Goal: Book appointment/travel/reservation

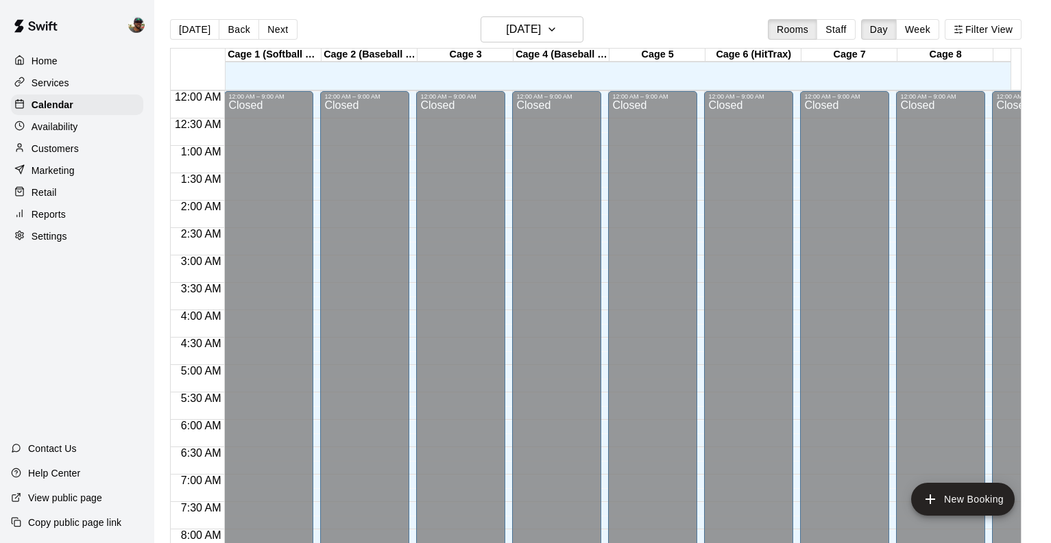
scroll to position [786, 0]
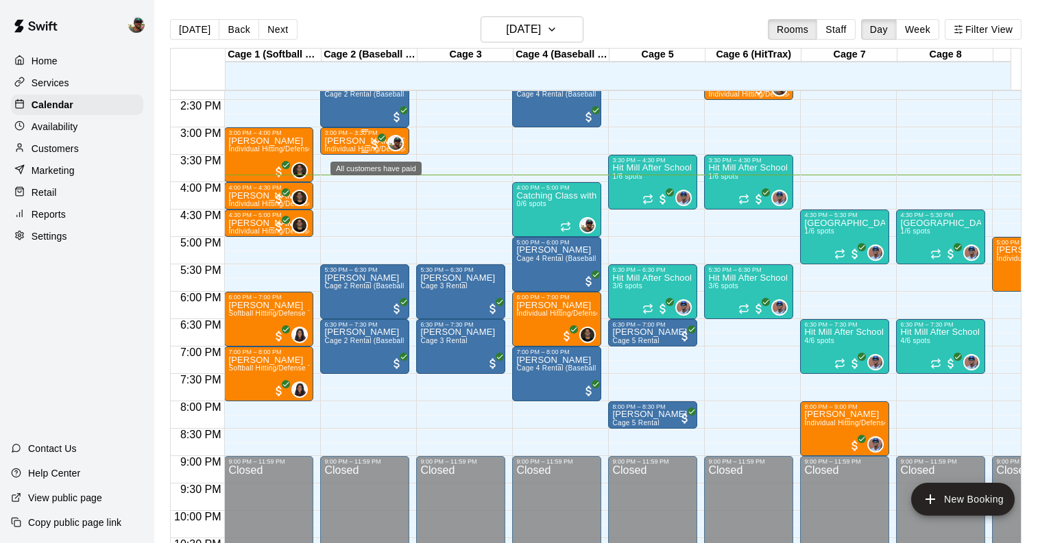
click at [353, 141] on p "[PERSON_NAME] [PERSON_NAME]" at bounding box center [364, 141] width 81 height 0
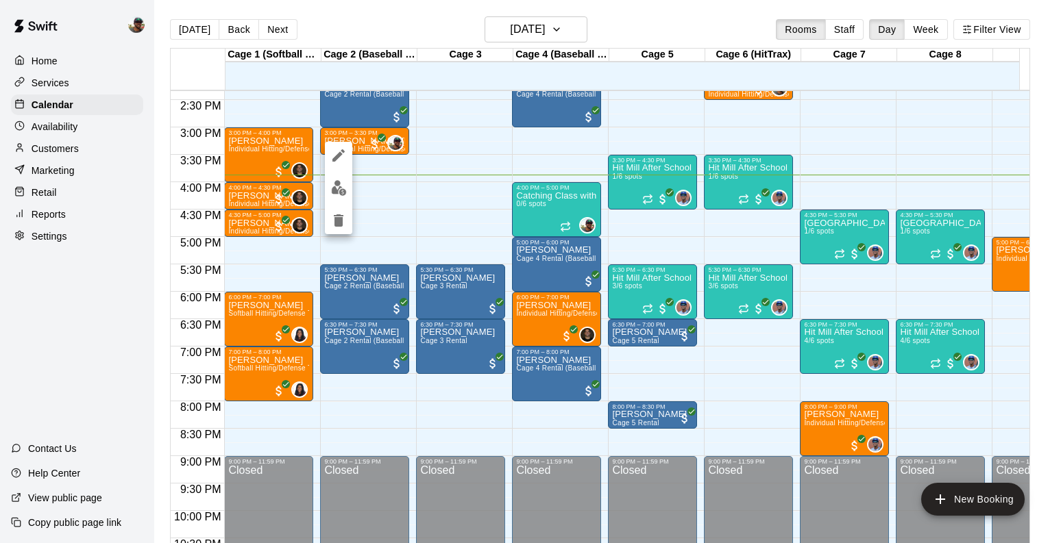
click at [337, 151] on icon "edit" at bounding box center [338, 155] width 16 height 16
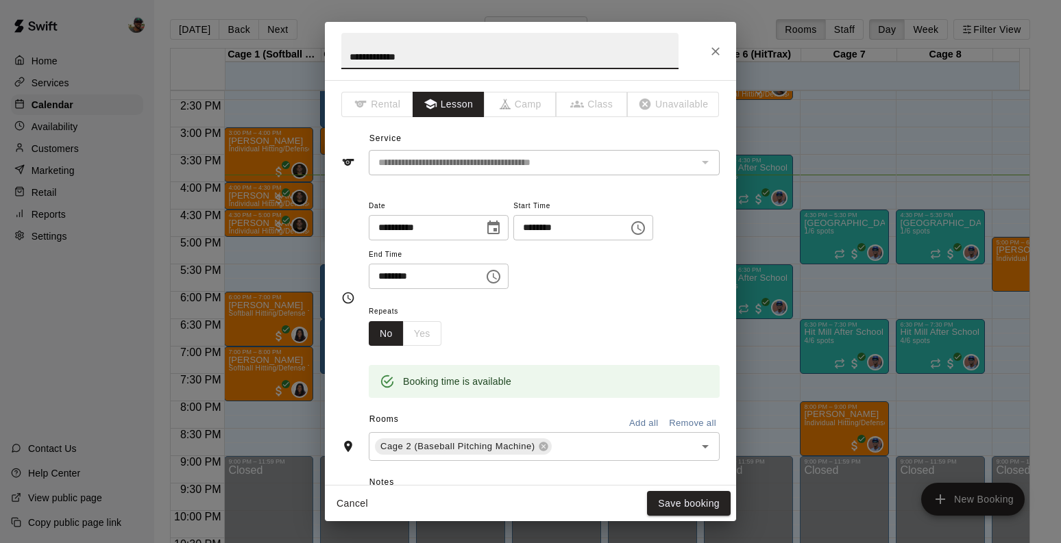
click at [497, 228] on icon "Choose date, selected date is Aug 21, 2025" at bounding box center [493, 228] width 16 height 16
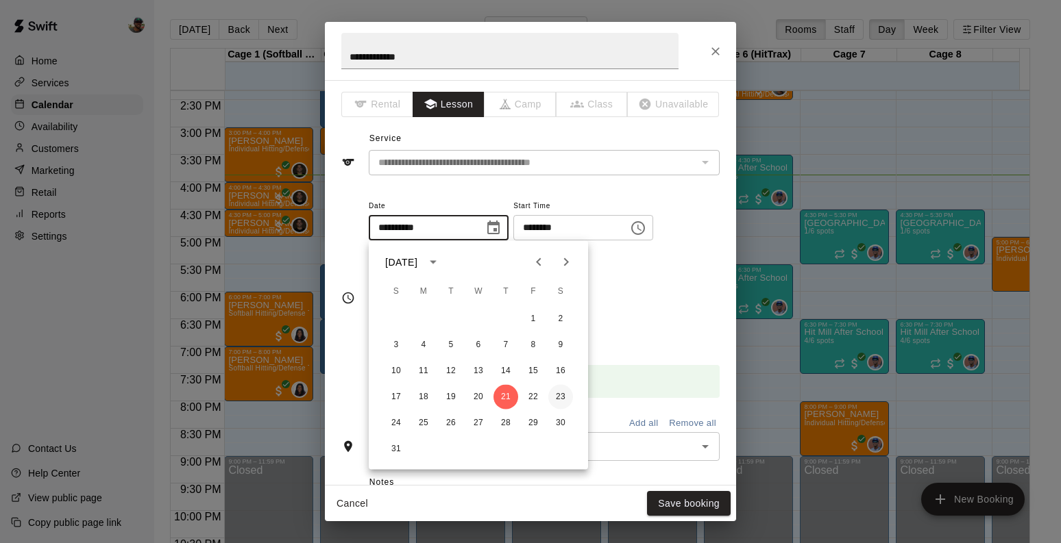
click at [559, 399] on button "23" at bounding box center [560, 397] width 25 height 25
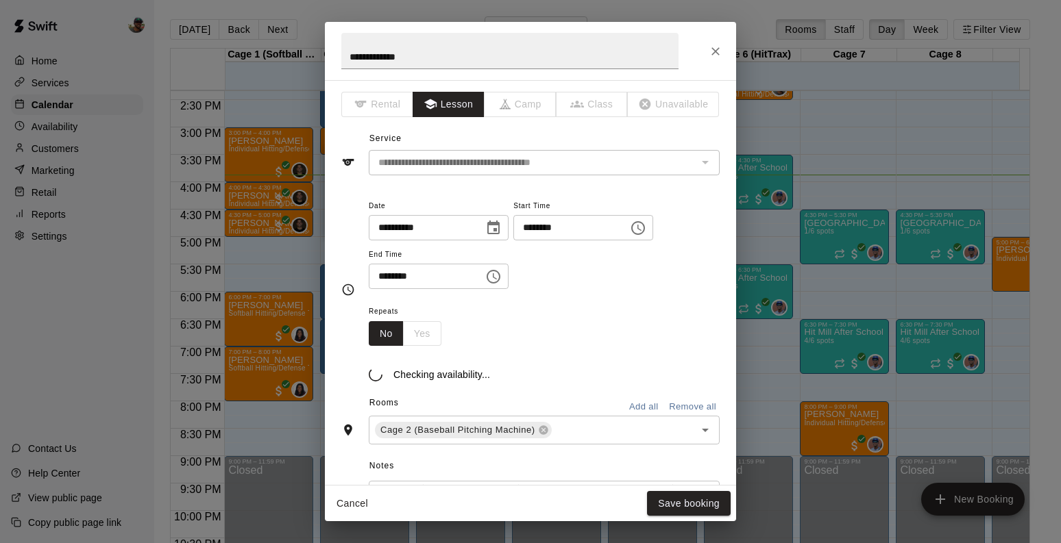
type input "**********"
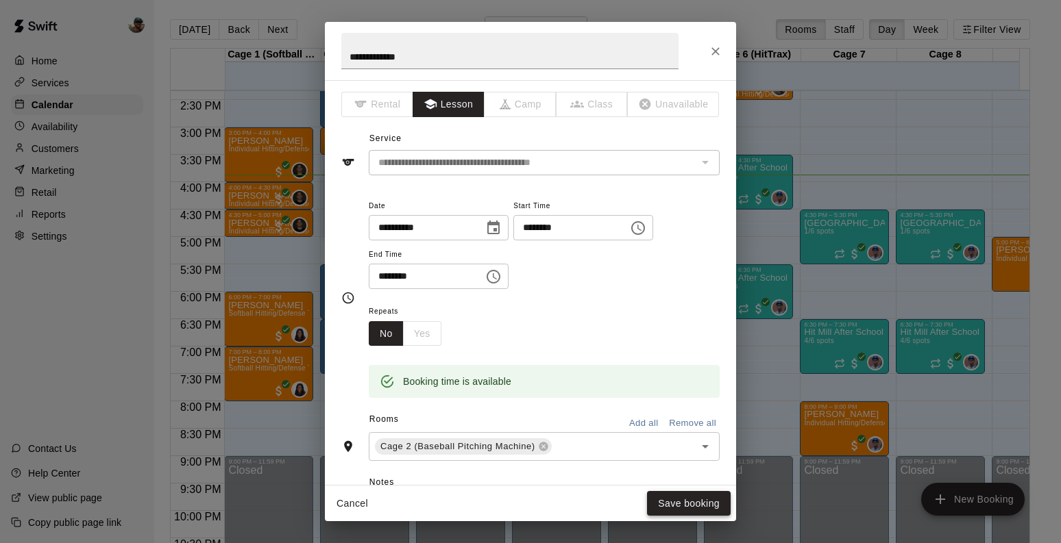
click at [675, 503] on button "Save booking" at bounding box center [689, 503] width 84 height 25
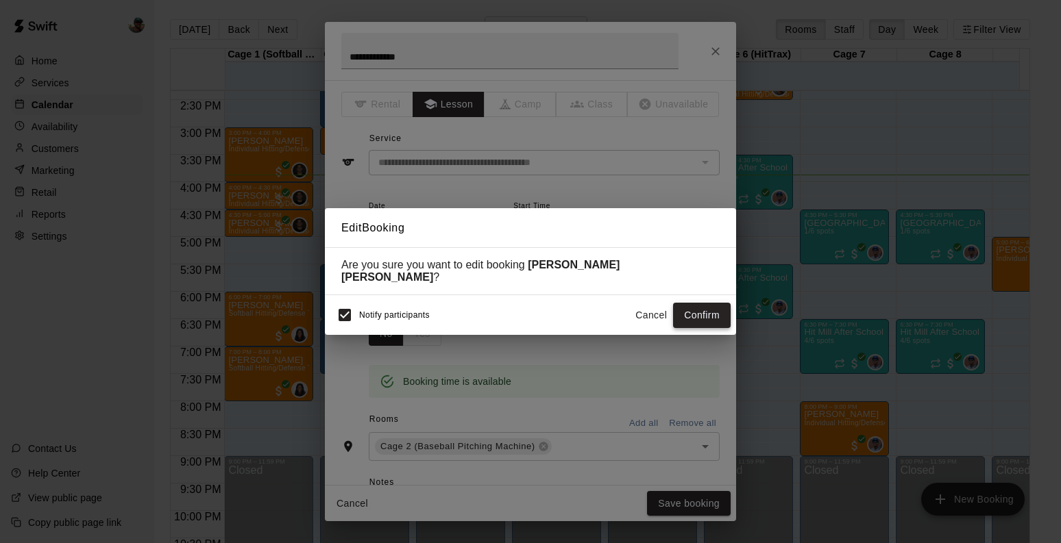
click at [689, 306] on button "Confirm" at bounding box center [702, 315] width 58 height 25
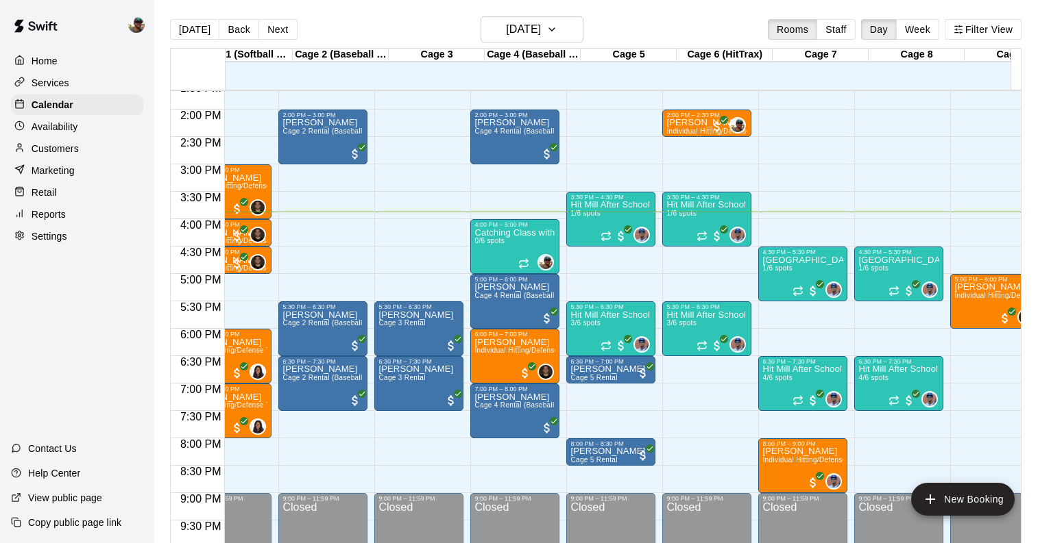
scroll to position [749, 47]
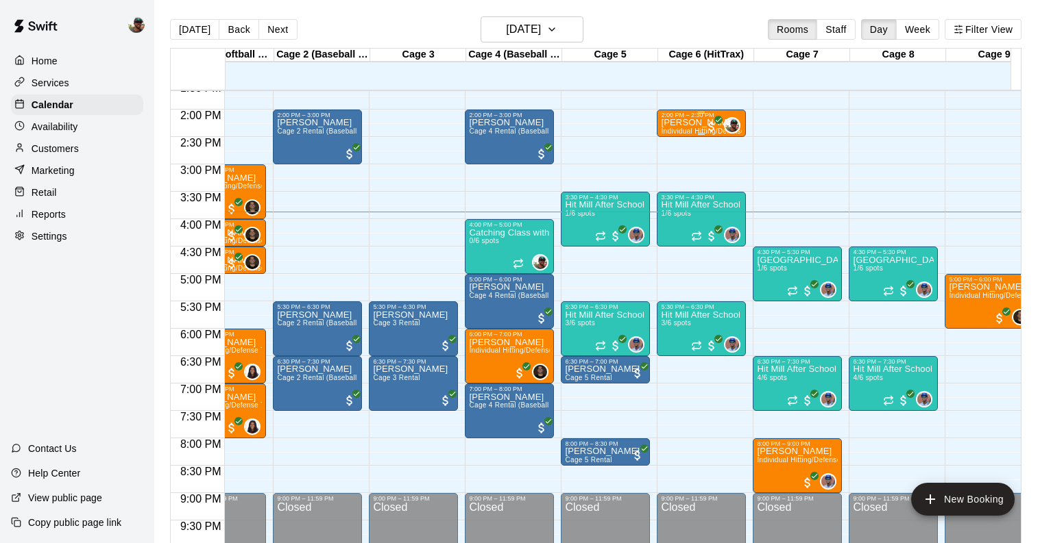
click at [692, 123] on p "[PERSON_NAME]" at bounding box center [701, 123] width 81 height 0
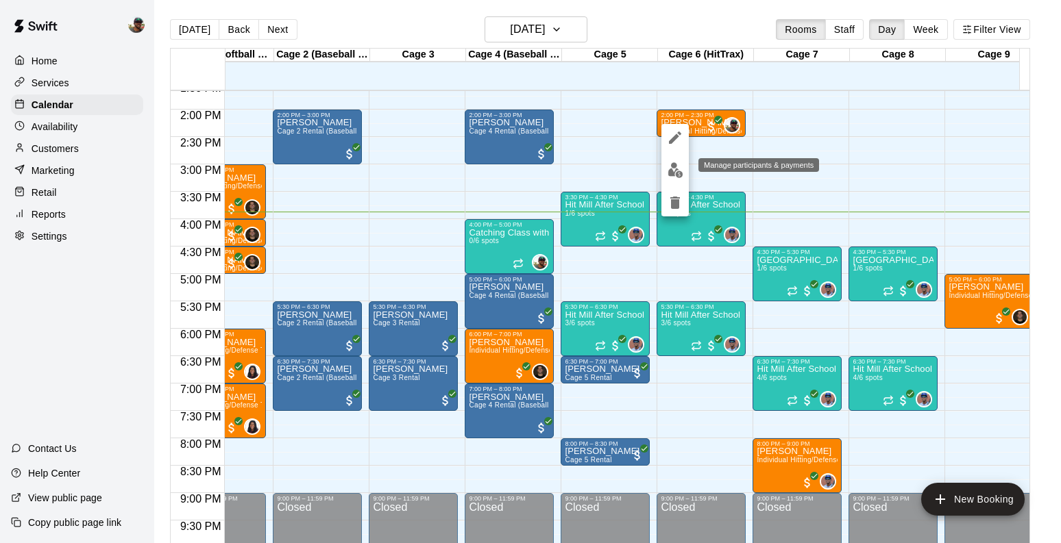
click at [674, 173] on img "edit" at bounding box center [676, 170] width 16 height 16
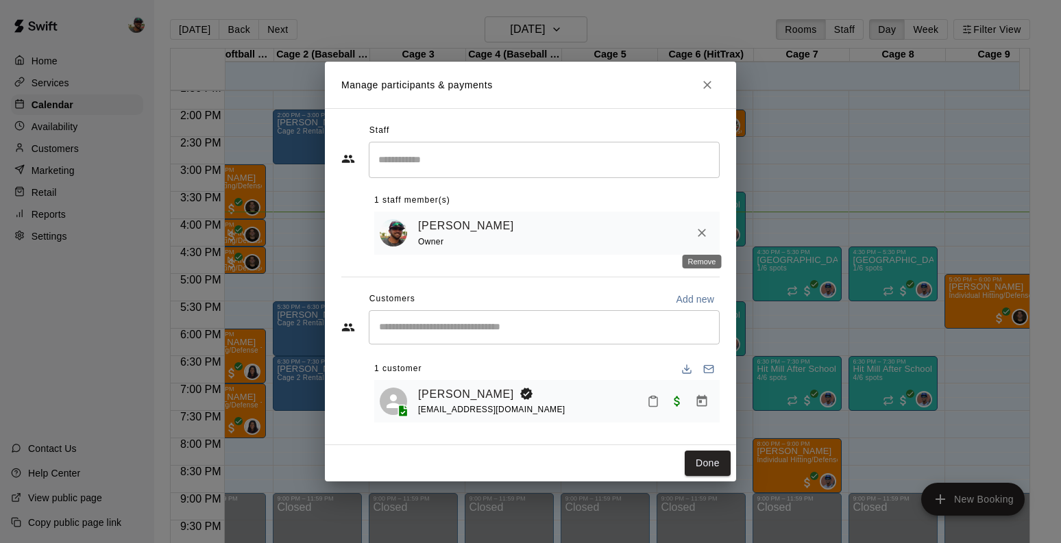
click at [699, 239] on icon "Remove" at bounding box center [702, 233] width 14 height 14
click at [701, 231] on icon "Remove" at bounding box center [702, 233] width 14 height 14
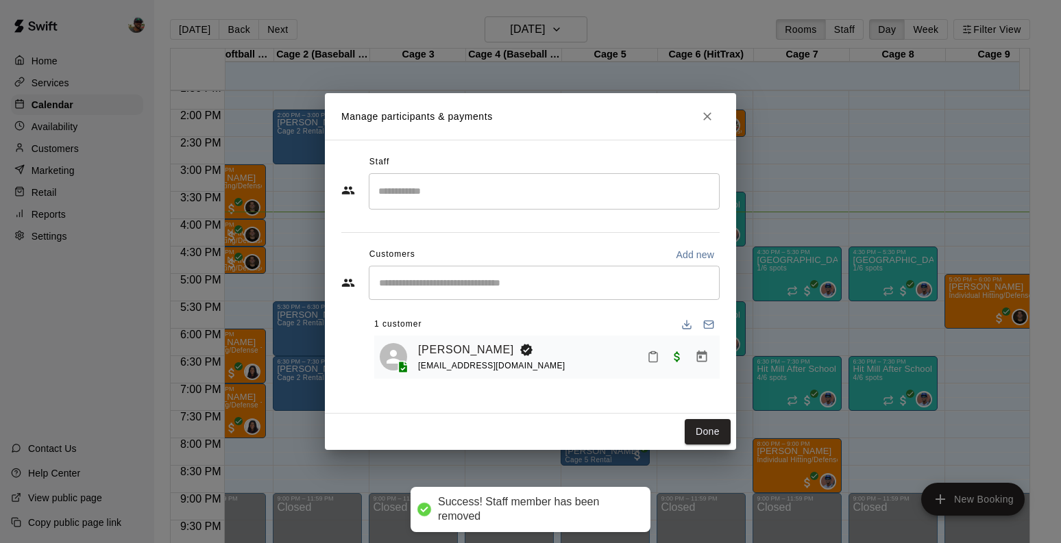
click at [601, 198] on input "Search staff" at bounding box center [544, 192] width 339 height 24
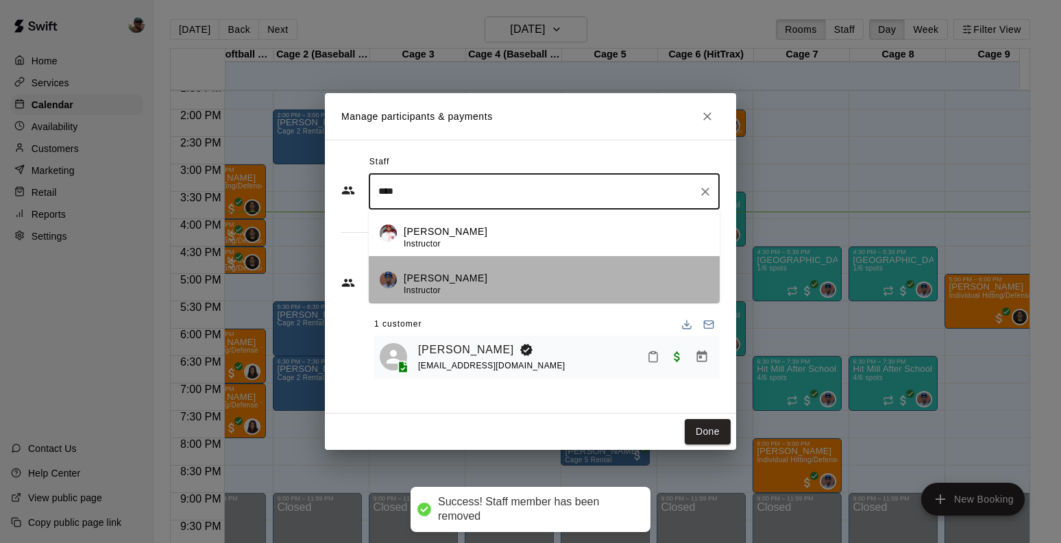
click at [551, 282] on div "[PERSON_NAME] Instructor" at bounding box center [556, 284] width 305 height 27
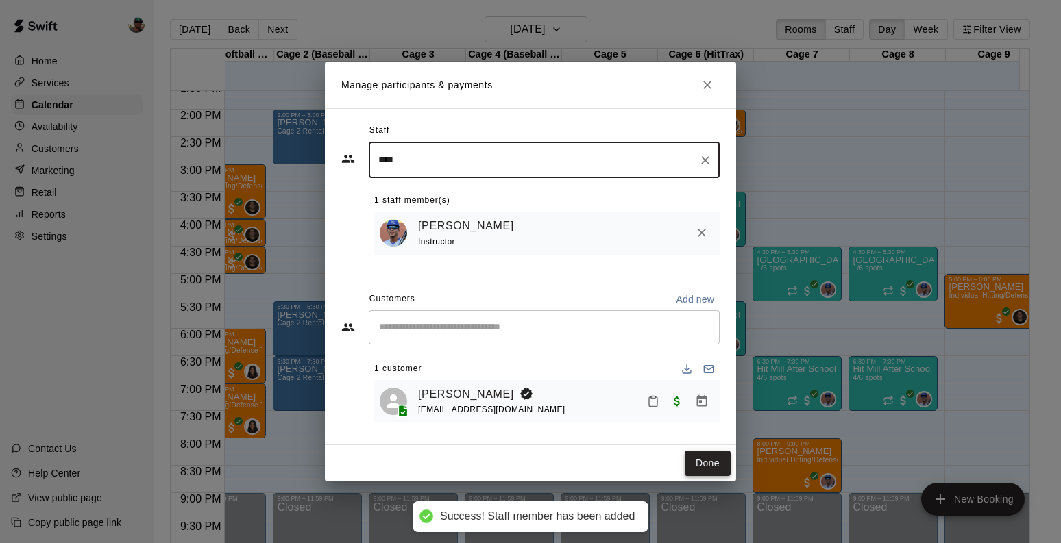
type input "****"
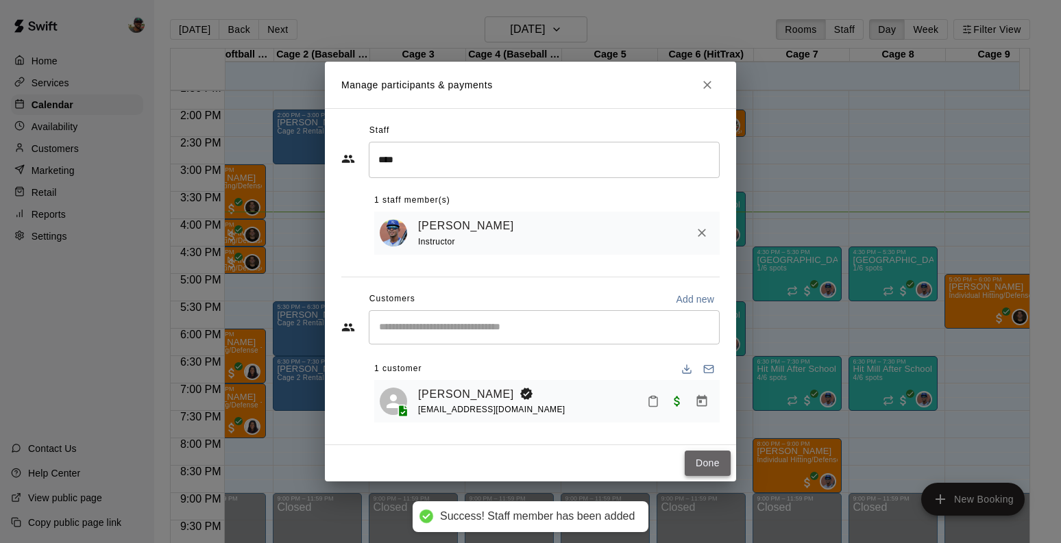
click at [703, 460] on button "Done" at bounding box center [708, 463] width 46 height 25
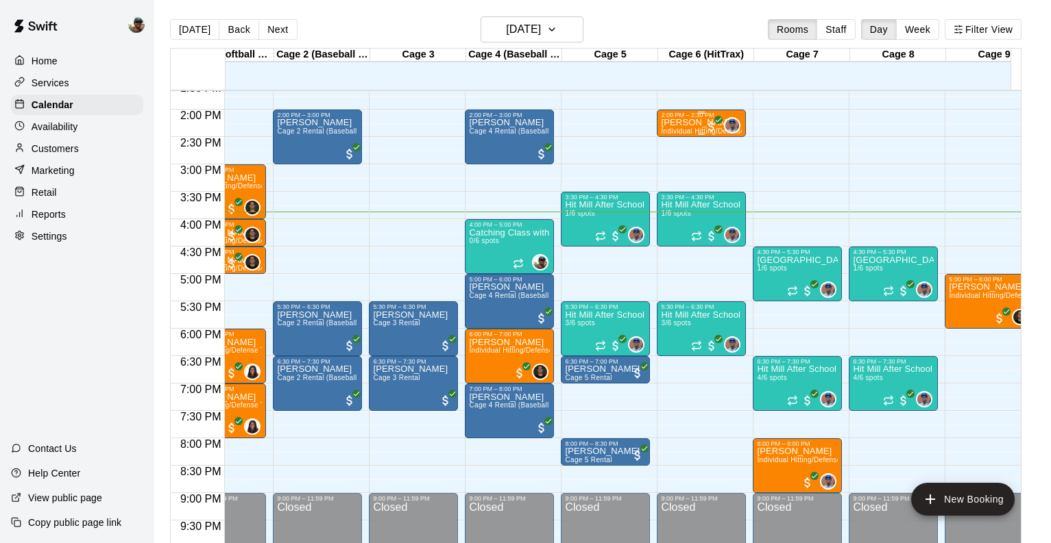
click at [685, 123] on p "[PERSON_NAME]" at bounding box center [701, 123] width 81 height 0
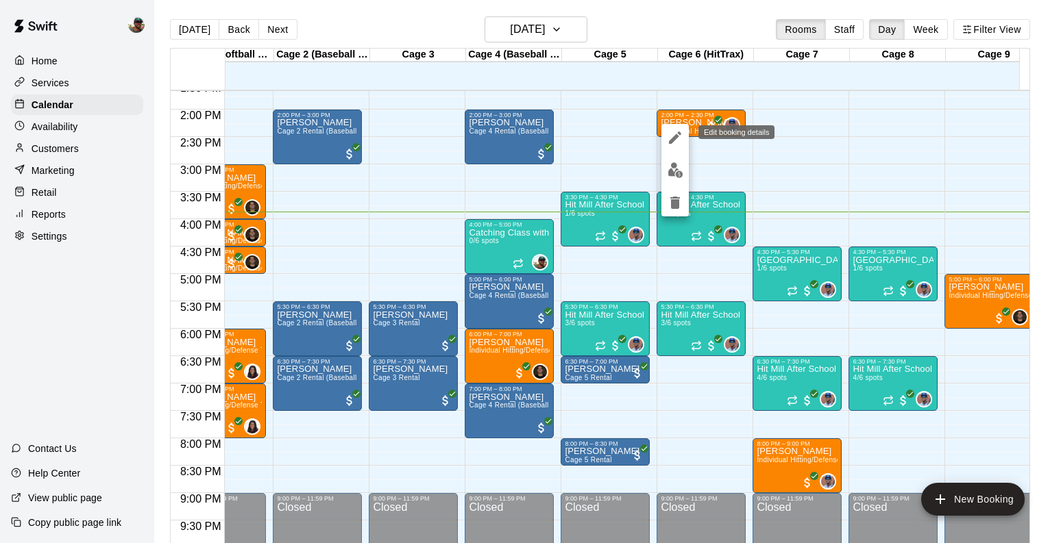
click at [674, 147] on button "edit" at bounding box center [674, 137] width 27 height 27
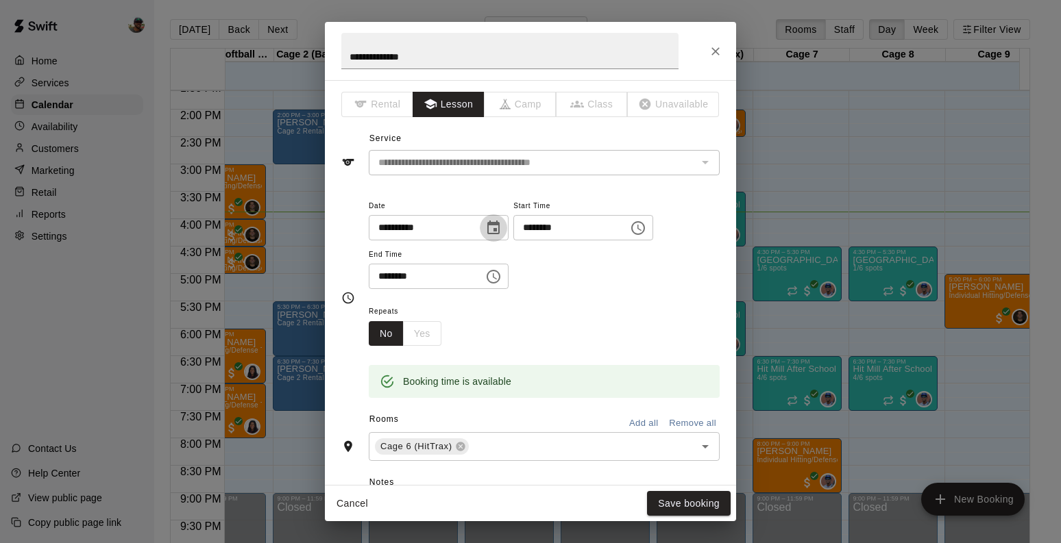
click at [496, 230] on icon "Choose date, selected date is Aug 21, 2025" at bounding box center [493, 228] width 16 height 16
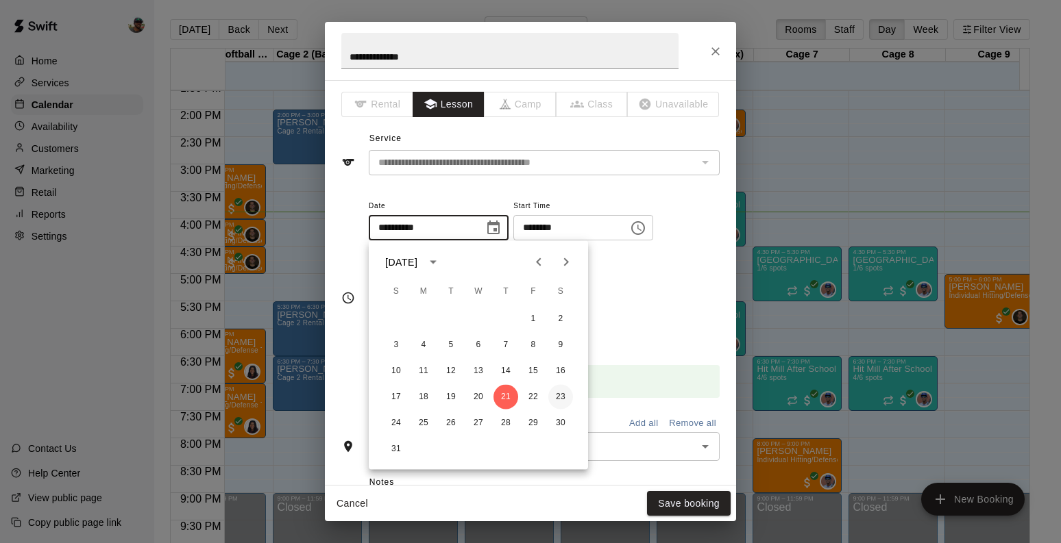
click at [559, 393] on button "23" at bounding box center [560, 397] width 25 height 25
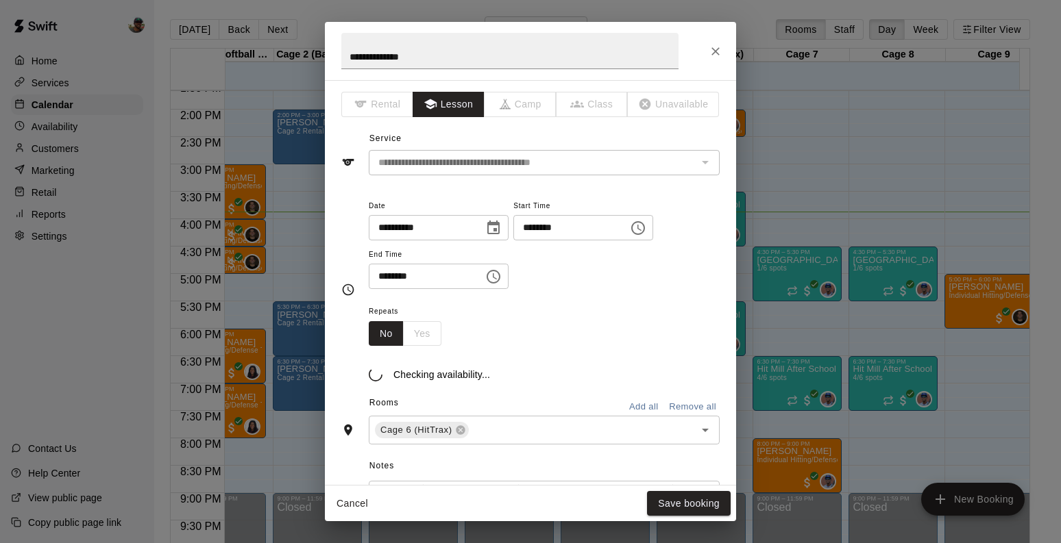
type input "**********"
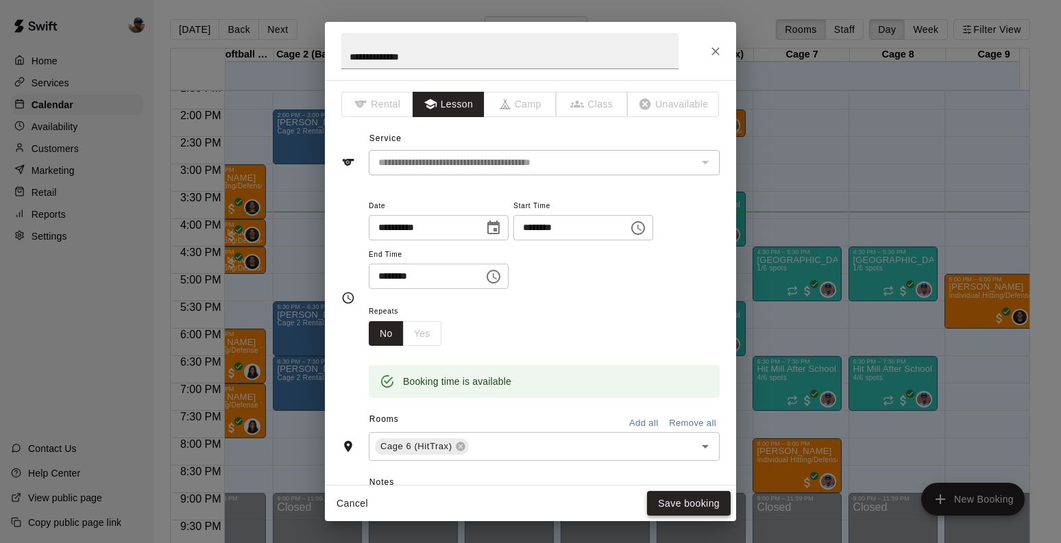
click at [670, 498] on button "Save booking" at bounding box center [689, 503] width 84 height 25
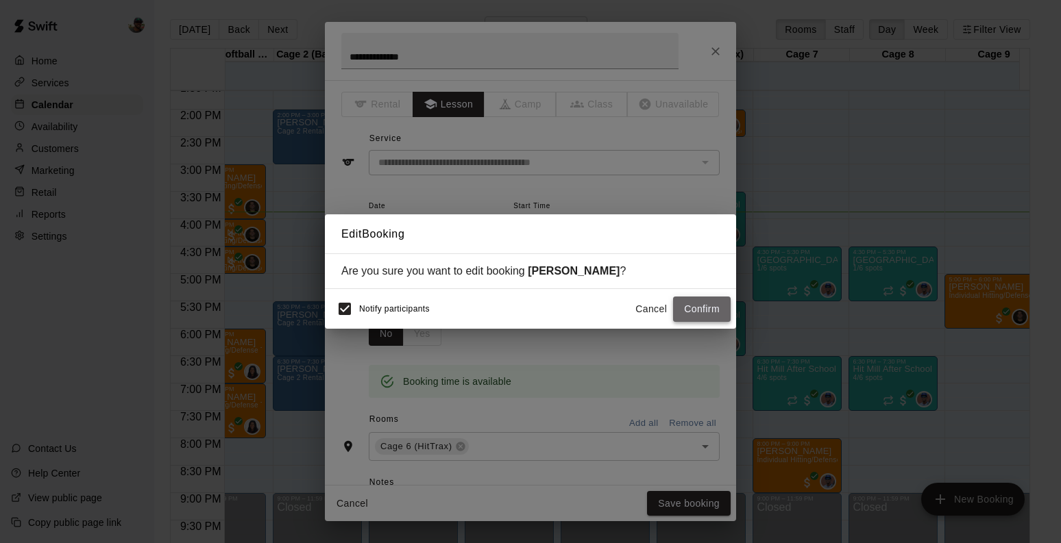
click at [694, 319] on button "Confirm" at bounding box center [702, 309] width 58 height 25
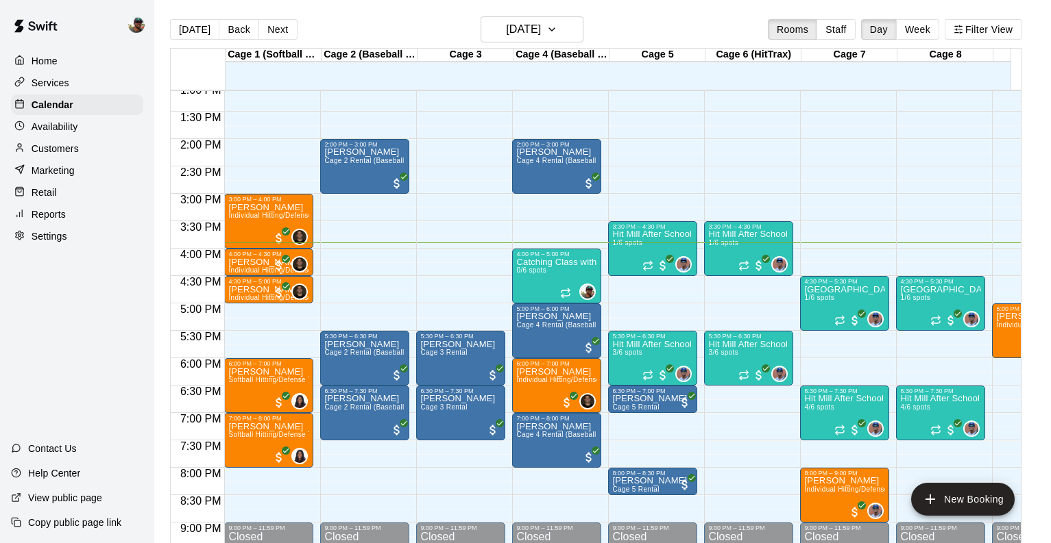
scroll to position [750, 0]
